Goal: Go to known website: Access a specific website the user already knows

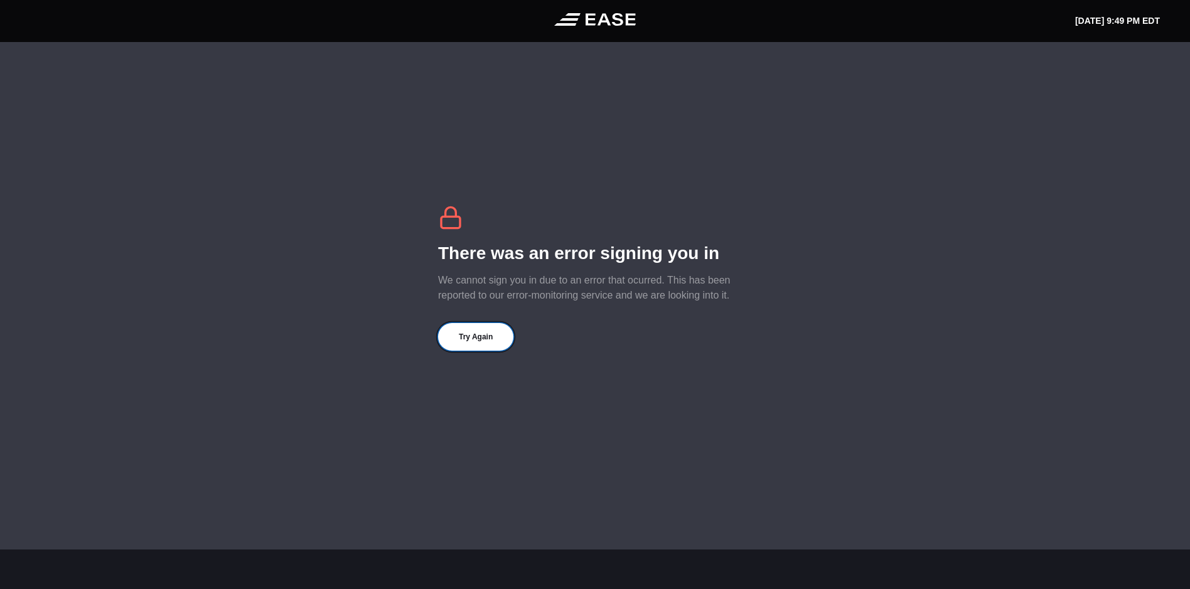
click at [488, 343] on button "Try Again" at bounding box center [475, 337] width 75 height 28
